Goal: Task Accomplishment & Management: Complete application form

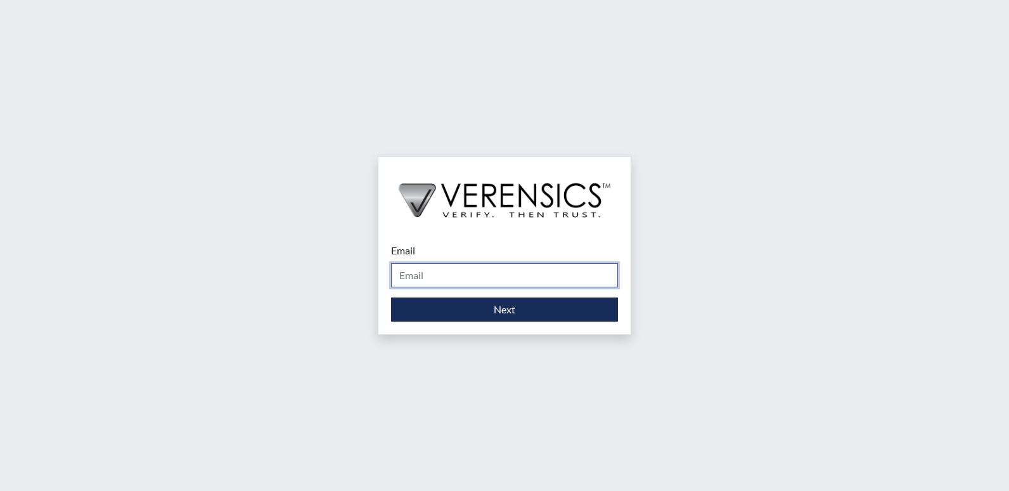
click at [447, 279] on input "Email" at bounding box center [504, 275] width 227 height 24
type input "[EMAIL_ADDRESS][PERSON_NAME][DOMAIN_NAME]"
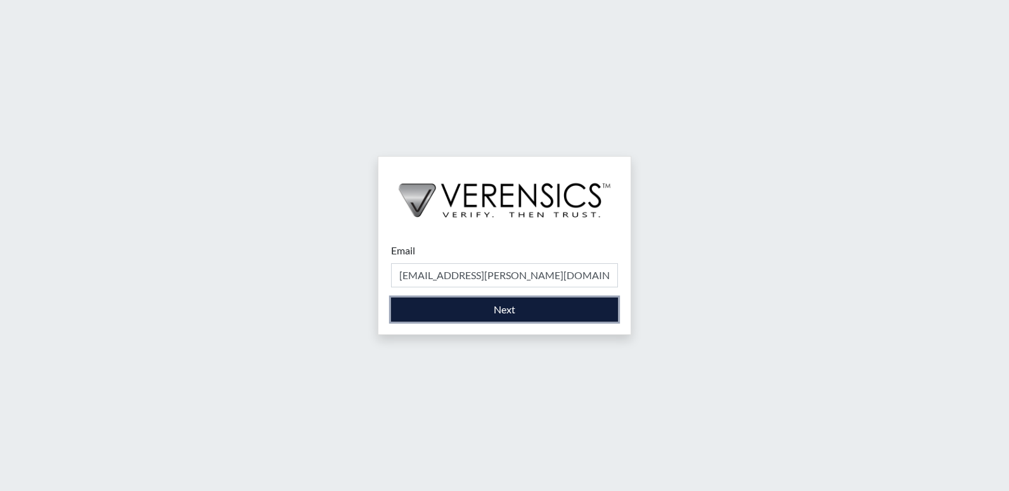
click at [469, 311] on button "Next" at bounding box center [504, 309] width 227 height 24
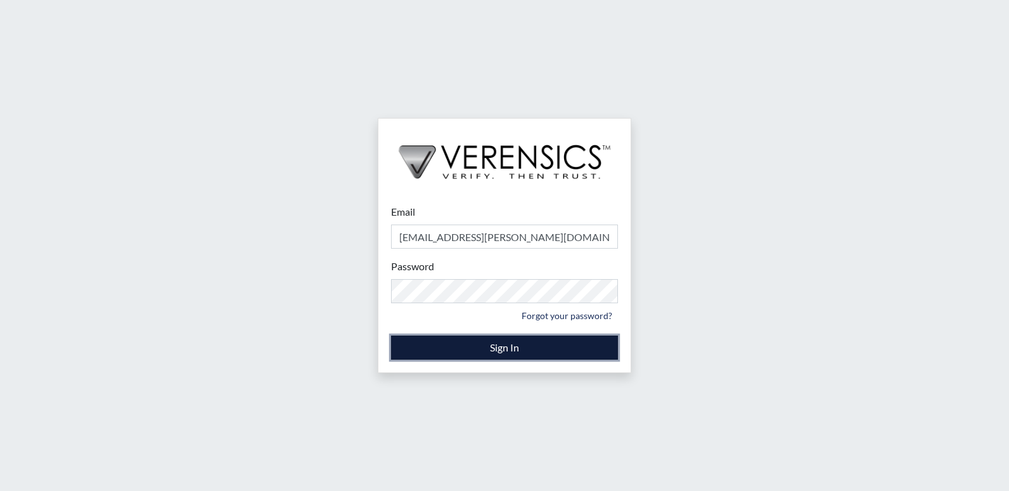
click at [457, 348] on button "Sign In" at bounding box center [504, 347] width 227 height 24
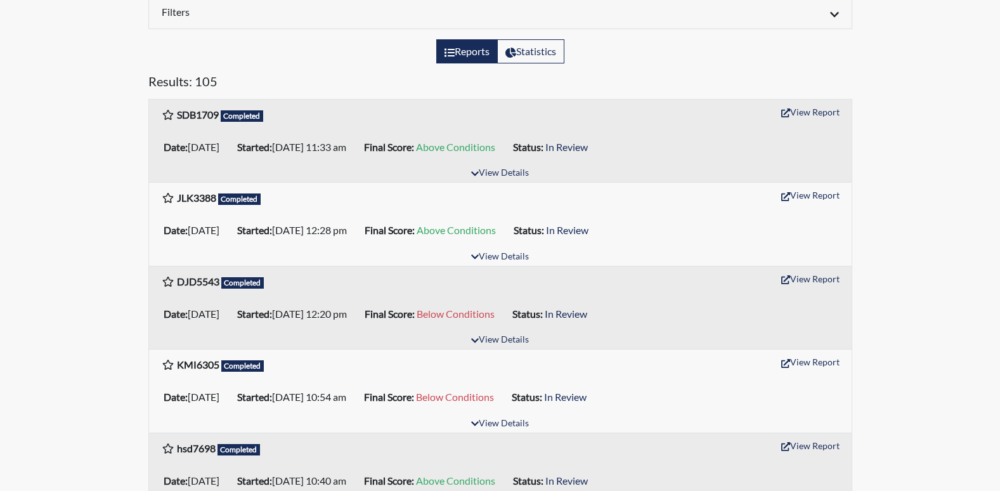
scroll to position [63, 0]
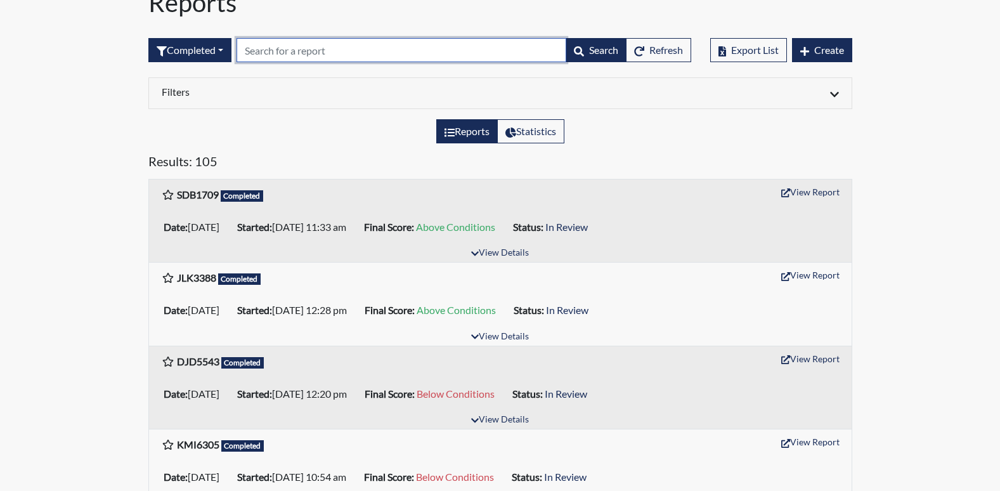
click at [321, 49] on input "text" at bounding box center [402, 50] width 330 height 24
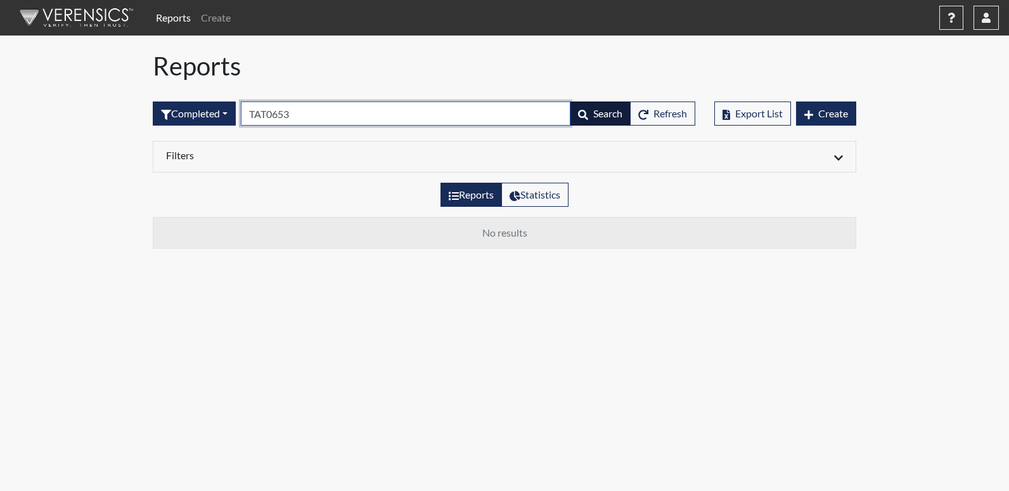
type input "TAT0653"
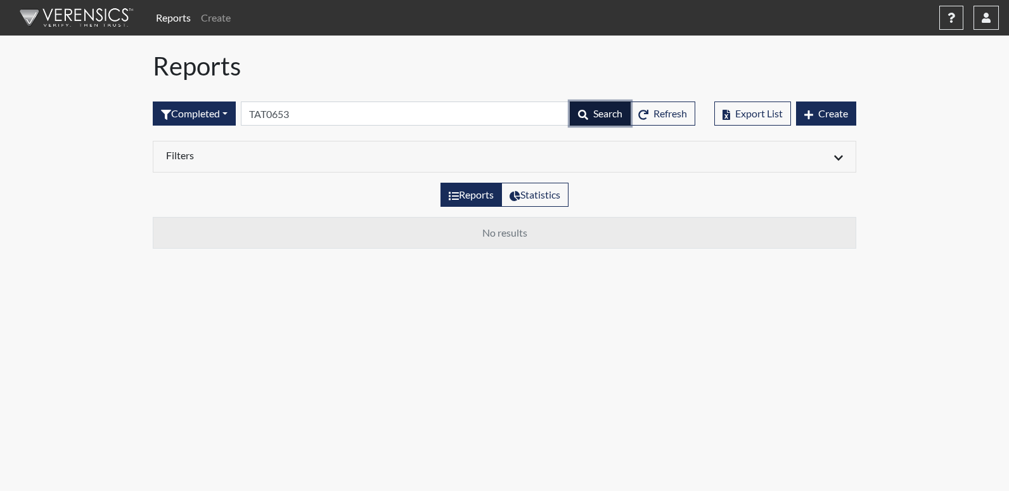
click at [595, 117] on span "Search" at bounding box center [608, 113] width 29 height 12
click at [597, 113] on span "Search" at bounding box center [608, 113] width 29 height 12
click at [574, 107] on button "Search" at bounding box center [600, 113] width 61 height 24
click at [595, 117] on span "Search" at bounding box center [608, 113] width 29 height 12
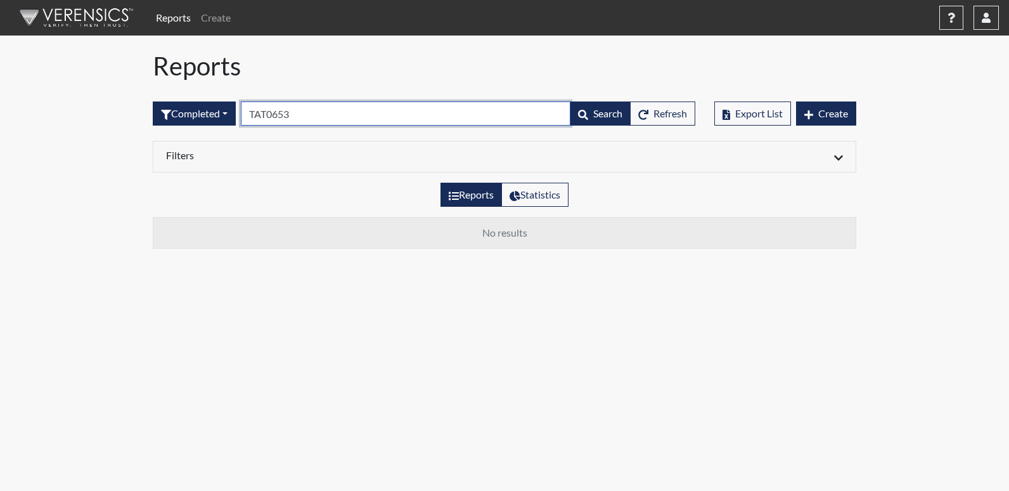
click at [460, 107] on input "TAT0653" at bounding box center [406, 113] width 330 height 24
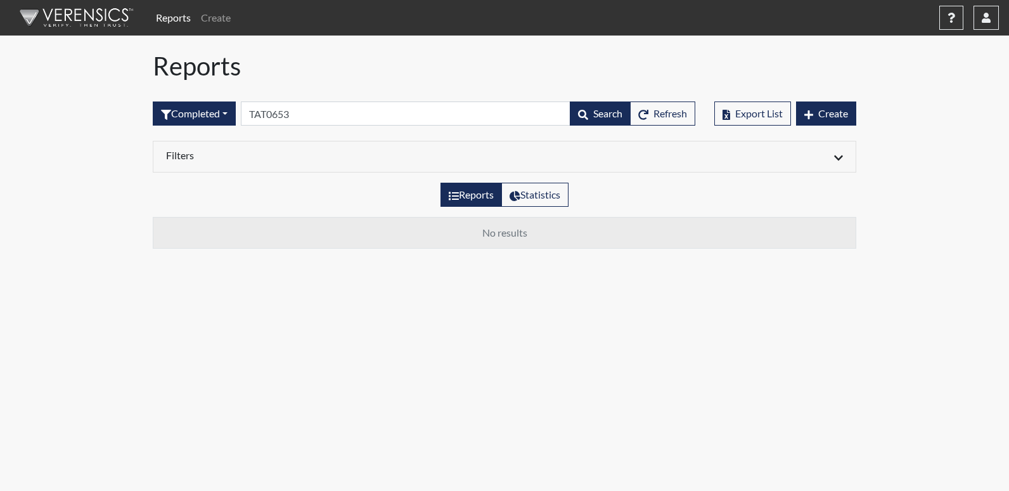
click at [455, 197] on icon at bounding box center [454, 196] width 10 height 10
click at [455, 195] on input "Reports" at bounding box center [453, 191] width 8 height 8
radio input "true"
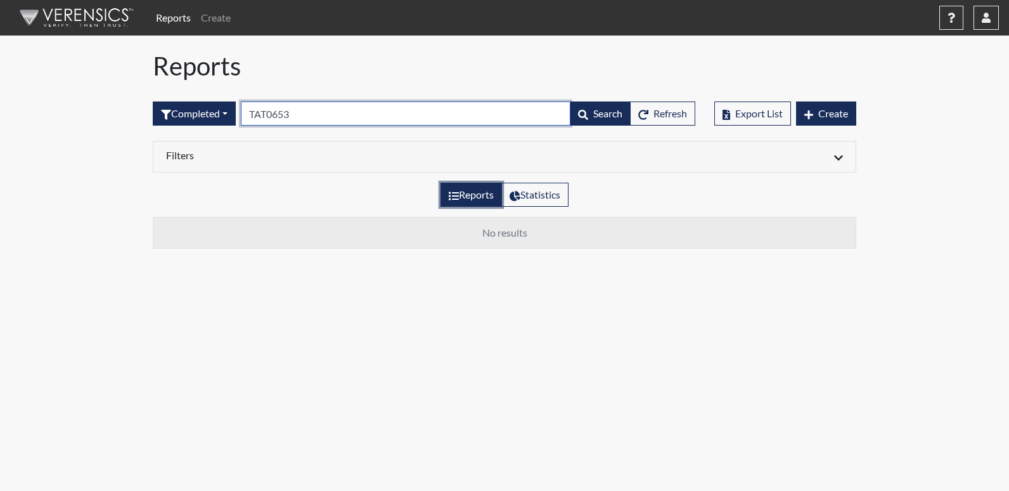
click at [294, 117] on input "TAT0653" at bounding box center [406, 113] width 330 height 24
type input "T"
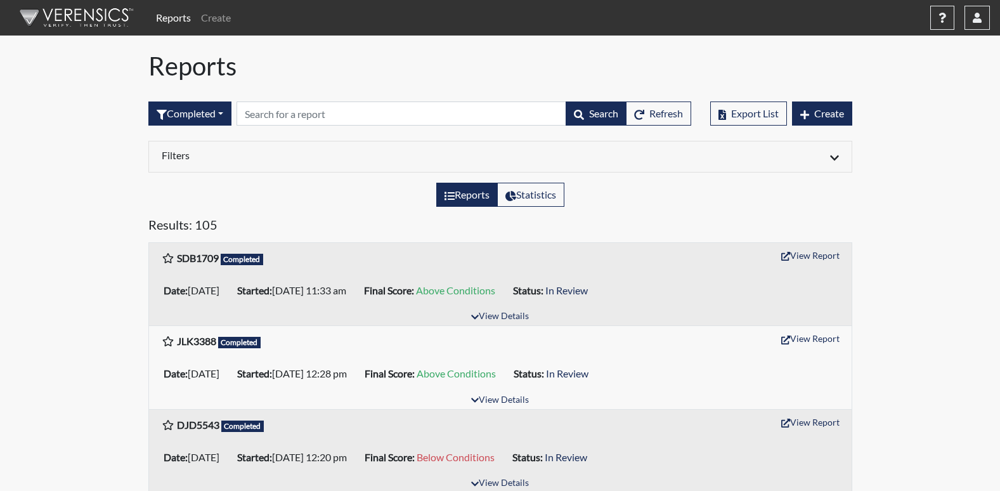
click at [449, 194] on icon at bounding box center [450, 196] width 10 height 10
click at [449, 194] on input "Reports" at bounding box center [449, 191] width 8 height 8
click at [821, 110] on span "Create" at bounding box center [829, 113] width 30 height 12
